Goal: Task Accomplishment & Management: Complete application form

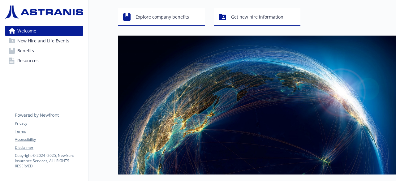
scroll to position [15, 0]
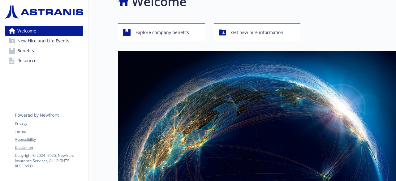
click at [48, 41] on span "New Hire and Life Events" at bounding box center [43, 41] width 52 height 10
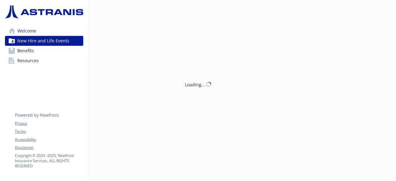
scroll to position [5, 0]
